Goal: Transaction & Acquisition: Subscribe to service/newsletter

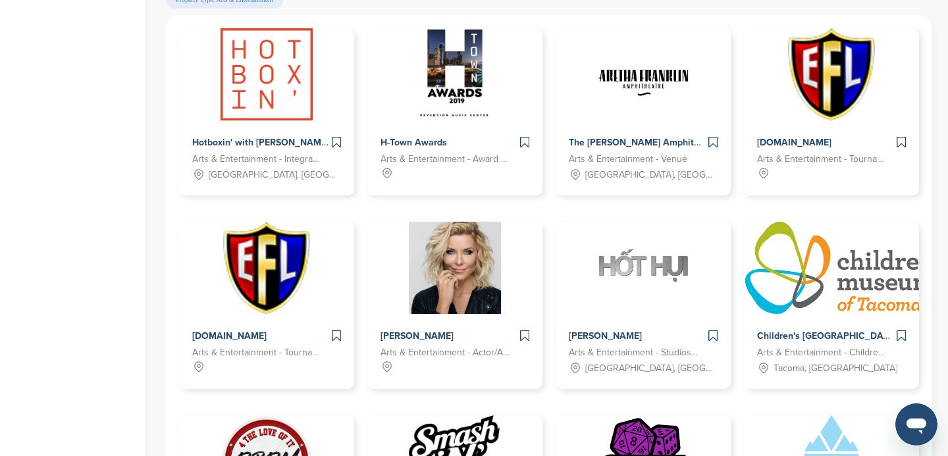
scroll to position [704, 0]
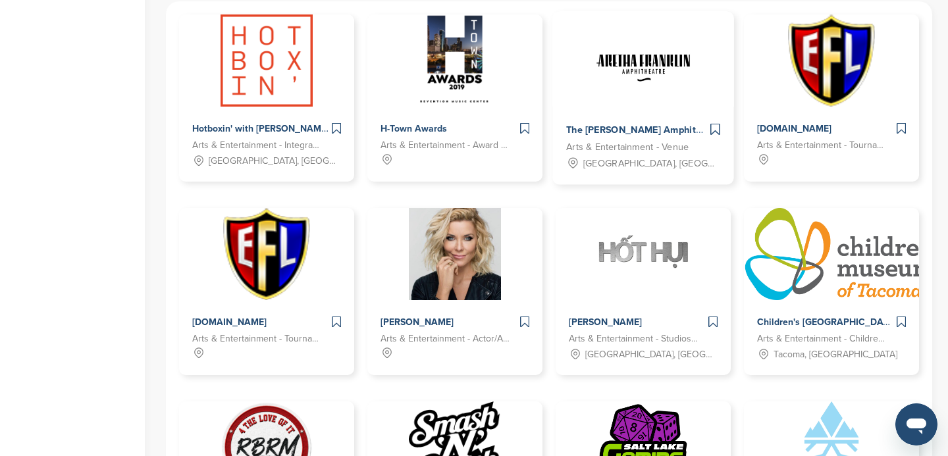
click at [622, 107] on img at bounding box center [643, 59] width 95 height 95
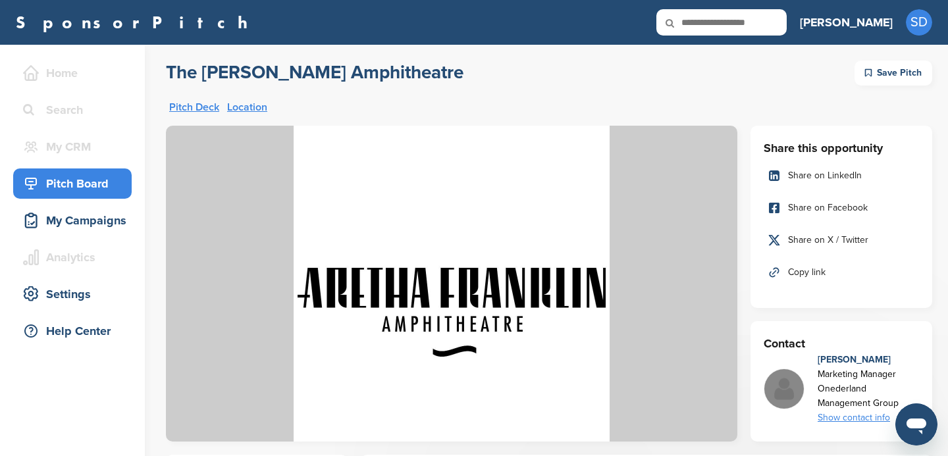
click at [191, 107] on link "Pitch Deck" at bounding box center [194, 107] width 50 height 11
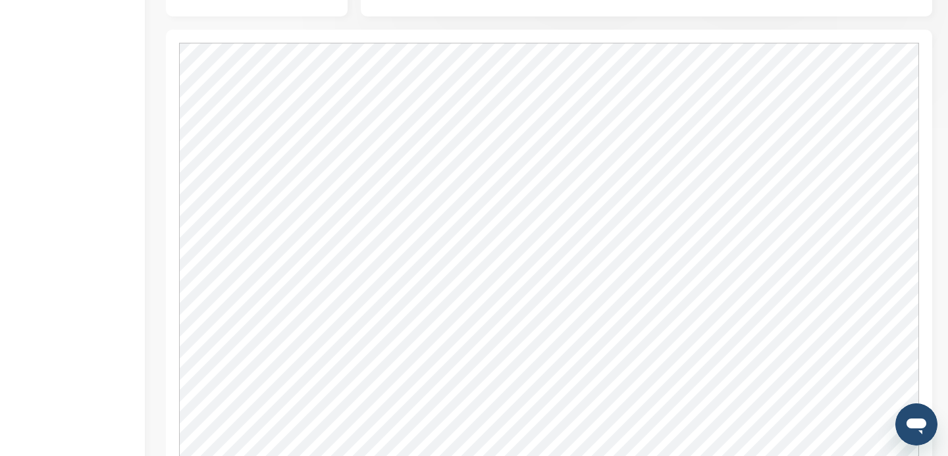
scroll to position [571, 0]
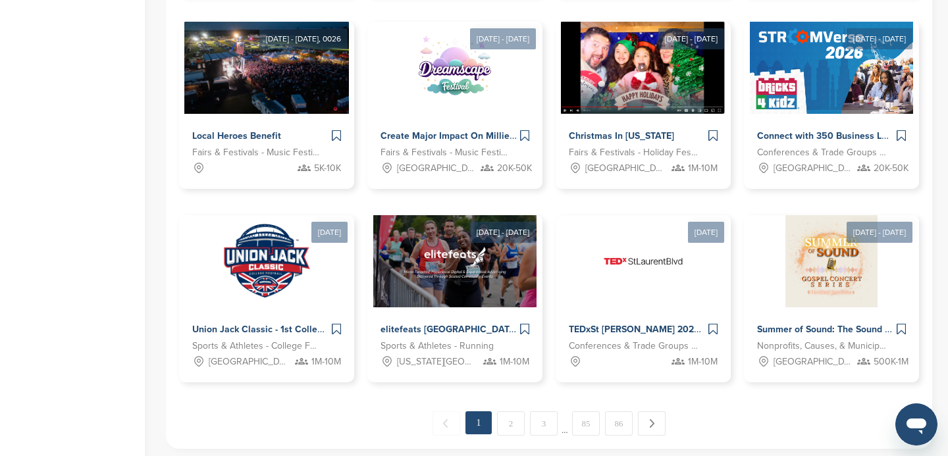
scroll to position [991, 0]
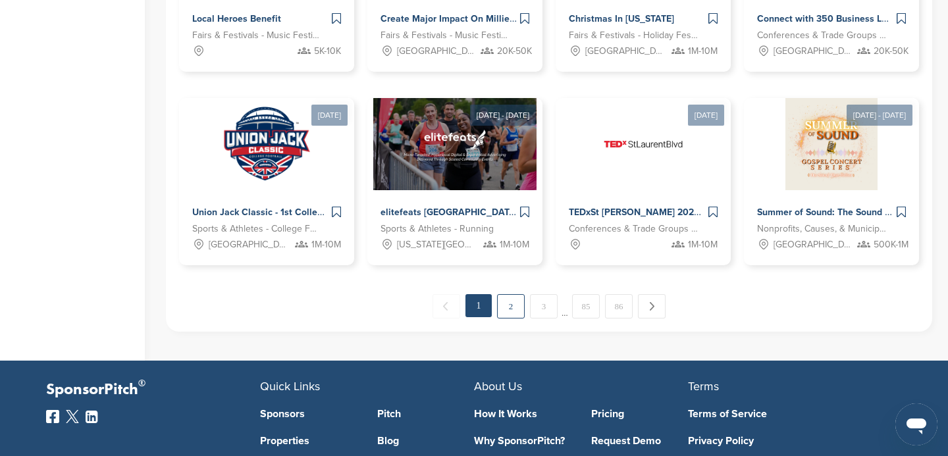
click at [513, 309] on link "2" at bounding box center [511, 306] width 28 height 24
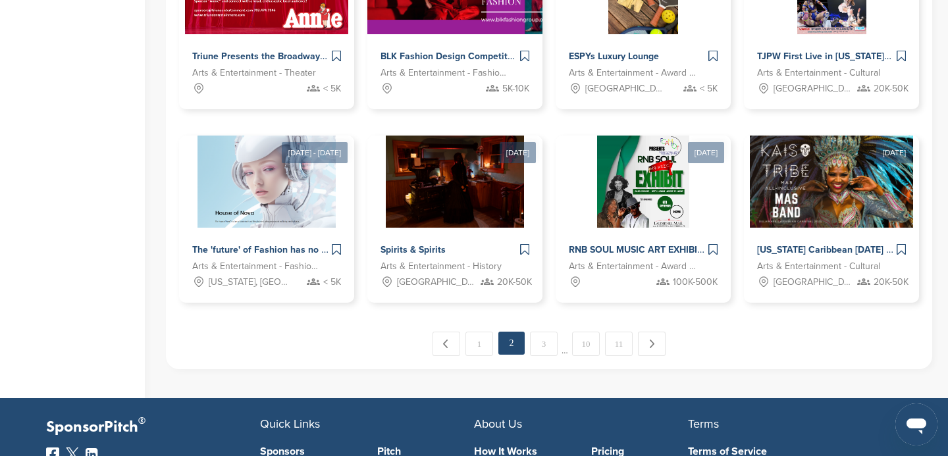
scroll to position [954, 0]
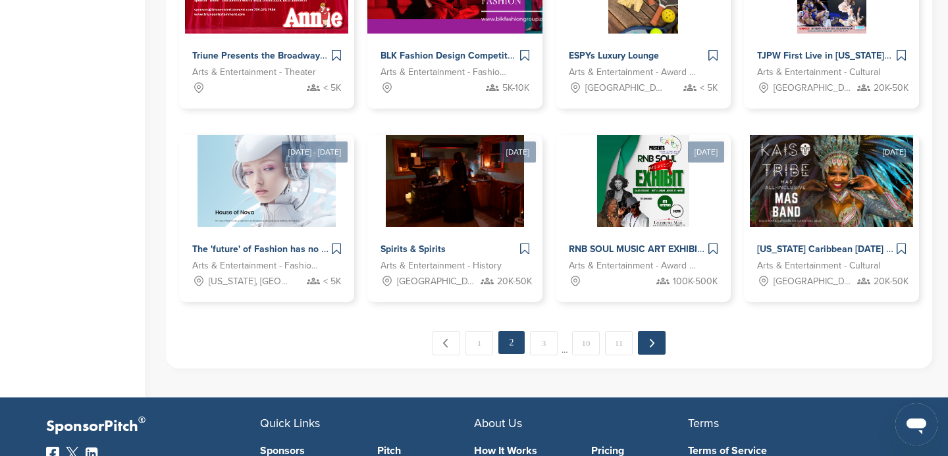
click at [650, 348] on link "Next →" at bounding box center [652, 343] width 28 height 24
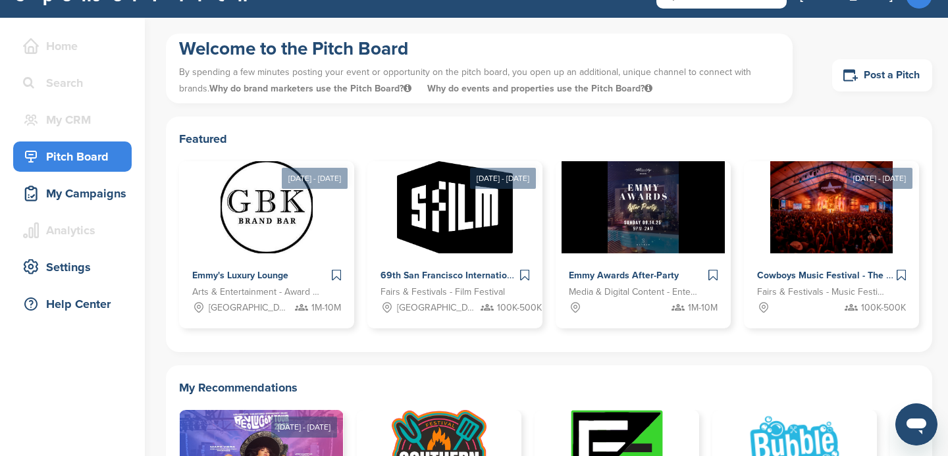
scroll to position [0, 0]
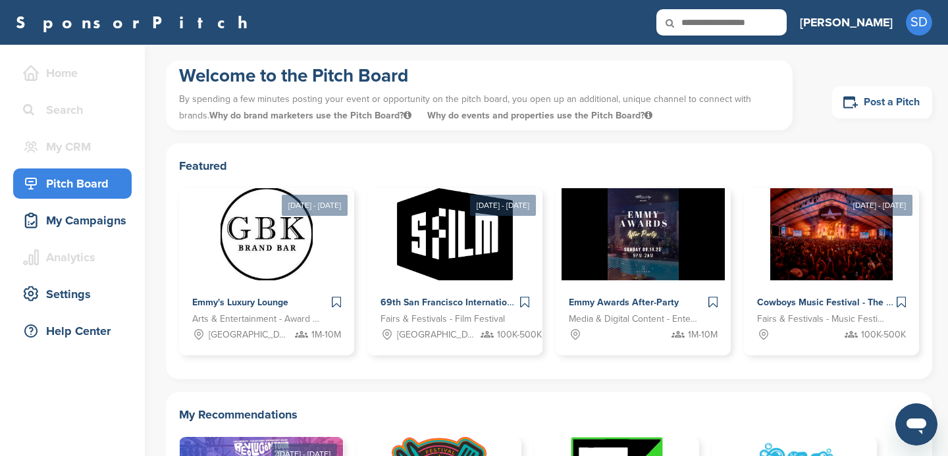
click at [862, 109] on link "Post a Pitch" at bounding box center [882, 102] width 100 height 32
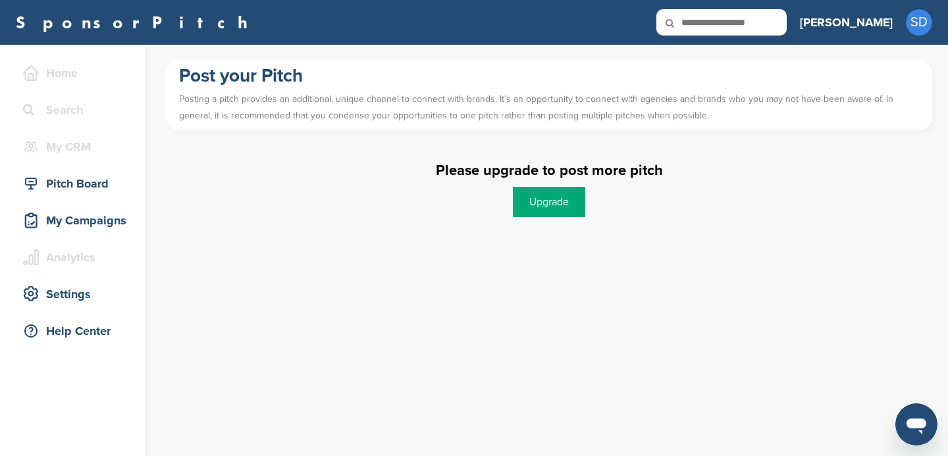
click at [552, 208] on link "Upgrade" at bounding box center [549, 202] width 72 height 30
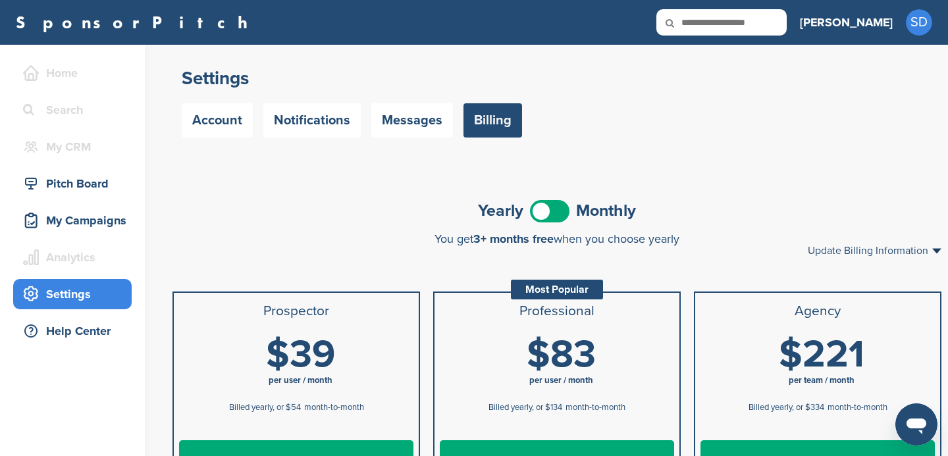
click at [558, 216] on span at bounding box center [549, 211] width 39 height 22
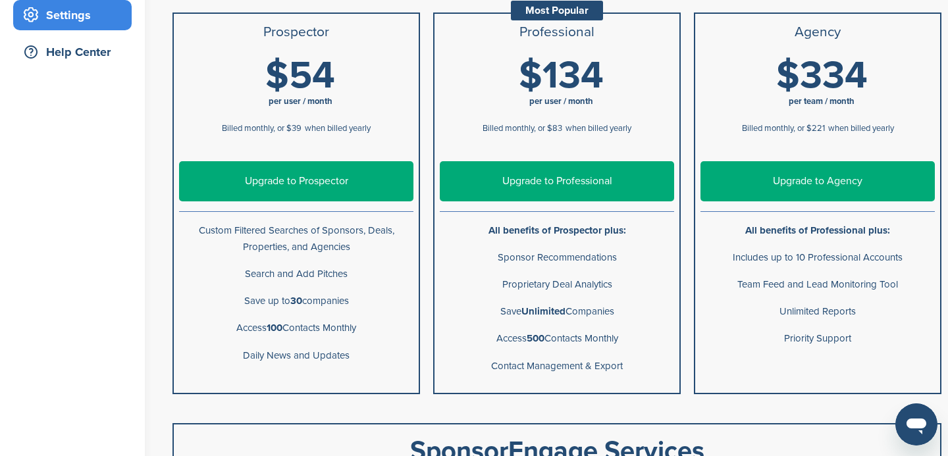
scroll to position [280, 0]
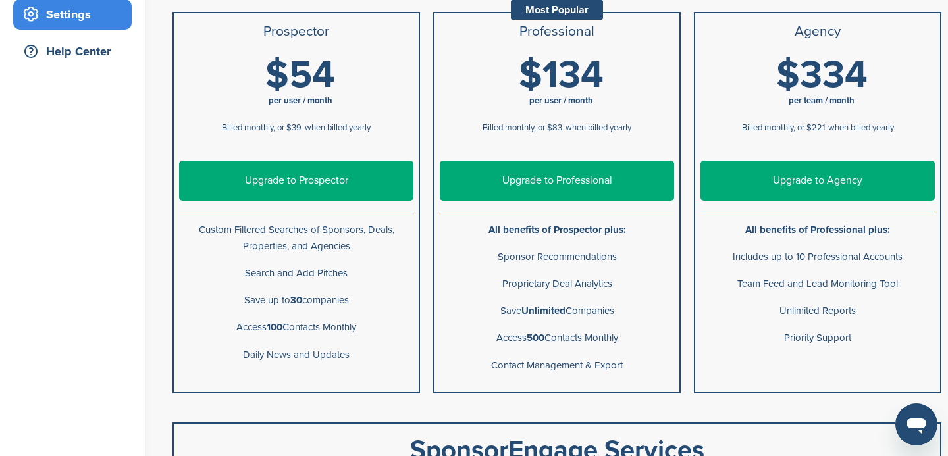
click at [306, 183] on link "Upgrade to Prospector" at bounding box center [296, 181] width 234 height 40
